Goal: Task Accomplishment & Management: Manage account settings

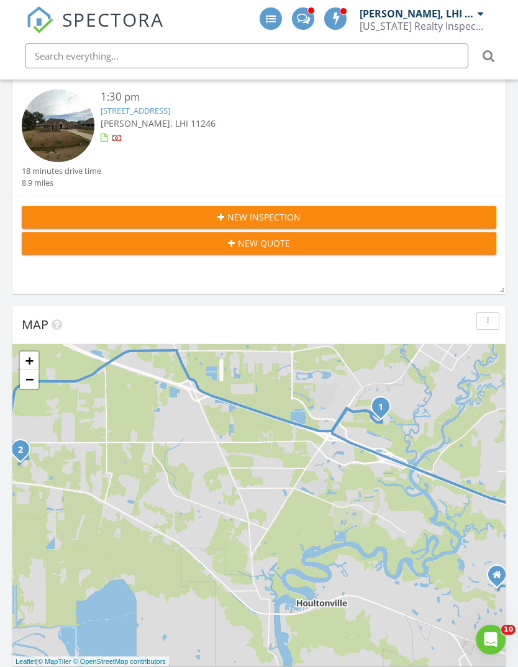
scroll to position [6, 6]
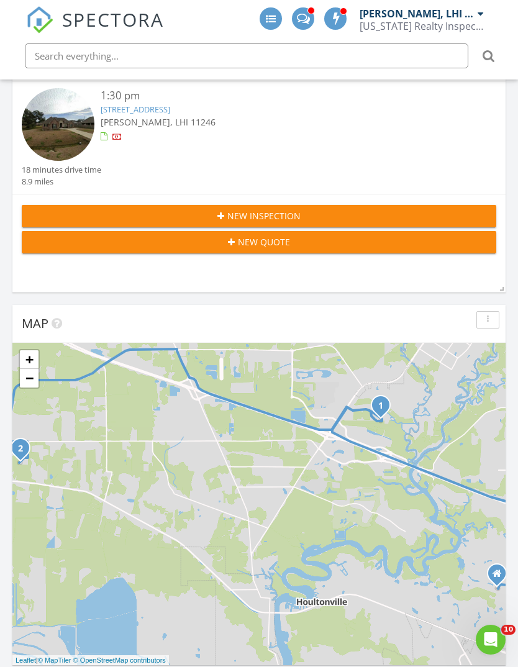
click at [120, 106] on link "341 Old Pl Ln, Madisonville, LA 70447" at bounding box center [136, 109] width 70 height 11
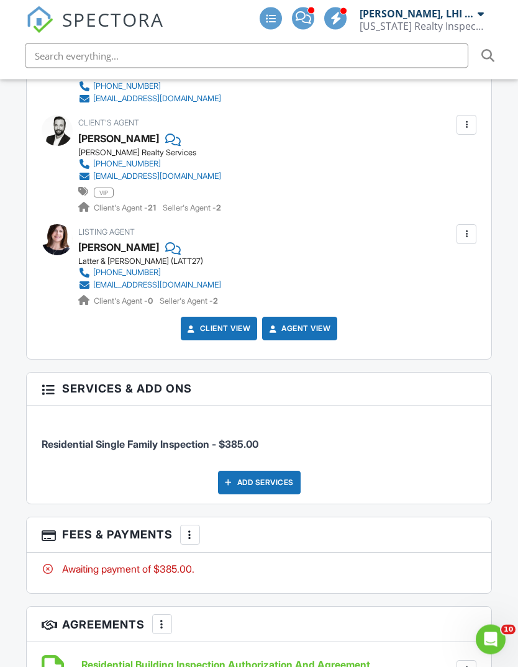
scroll to position [1638, 0]
click at [189, 528] on div at bounding box center [190, 534] width 12 height 12
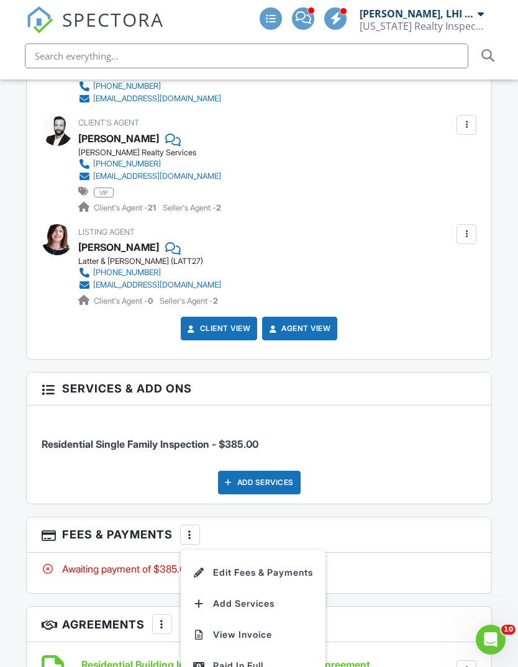
click at [211, 658] on div "Paid In Full" at bounding box center [253, 665] width 120 height 15
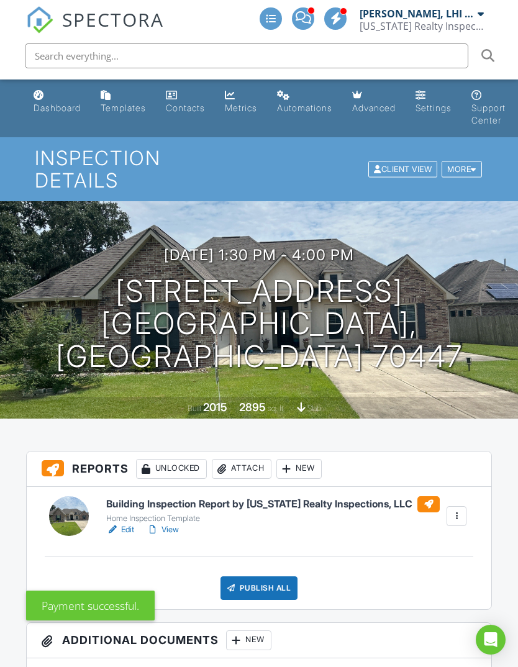
click at [133, 496] on h6 "Building Inspection Report by [US_STATE] Realty Inspections, LLC" at bounding box center [272, 504] width 333 height 16
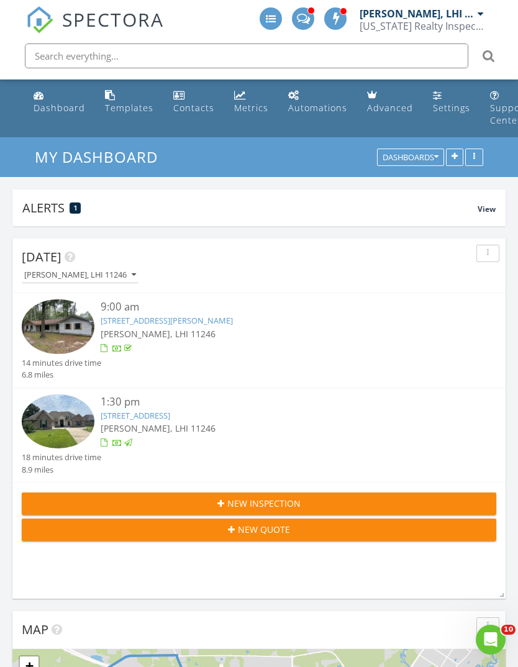
click at [117, 413] on link "341 Old Pl Ln, Madisonville, LA 70447" at bounding box center [136, 415] width 70 height 11
